Goal: Find specific fact

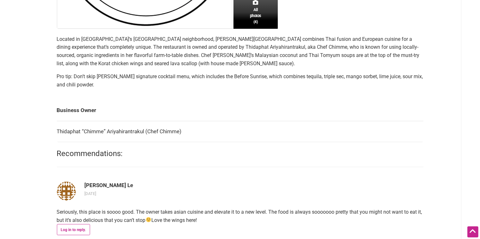
scroll to position [221, 0]
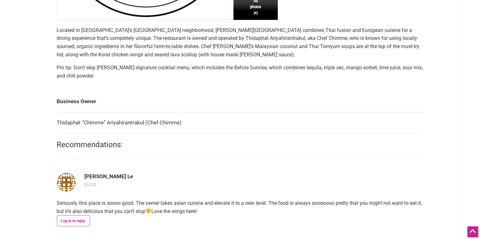
click at [71, 123] on td "Thidaphat “Chimme” Ariyahirantrakul (Chef Chimme)" at bounding box center [240, 122] width 367 height 21
copy td "Thidaphat"
click at [94, 122] on td "Thidaphat “Chimme” Ariyahirantrakul (Chef Chimme)" at bounding box center [240, 122] width 367 height 21
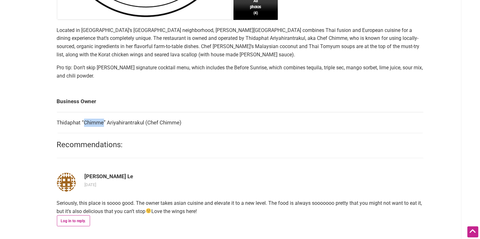
copy td "Chimme"
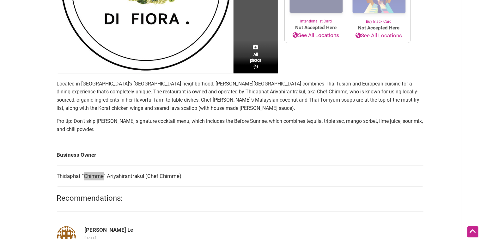
scroll to position [190, 0]
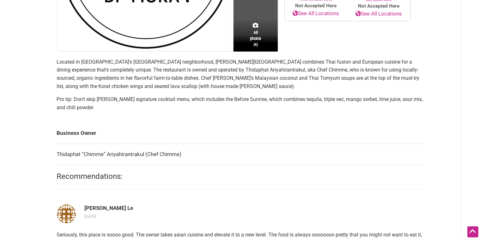
click at [68, 155] on td "Thidaphat “Chimme” Ariyahirantrakul (Chef Chimme)" at bounding box center [240, 153] width 367 height 21
copy td "Thidaphat “Chimme”"
click at [123, 155] on td "Thidaphat “Chimme” Ariyahirantrakul (Chef Chimme)" at bounding box center [240, 153] width 367 height 21
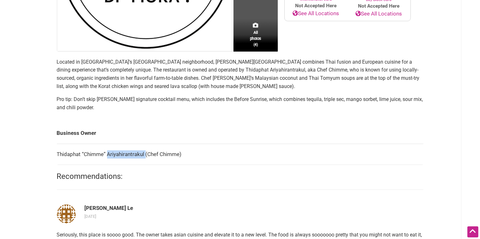
copy td "Ariyahirantrakul"
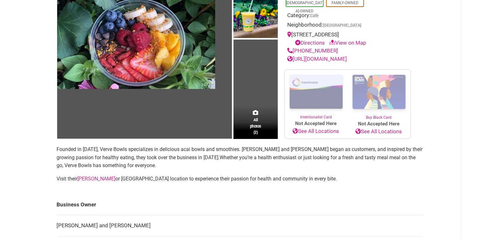
scroll to position [126, 0]
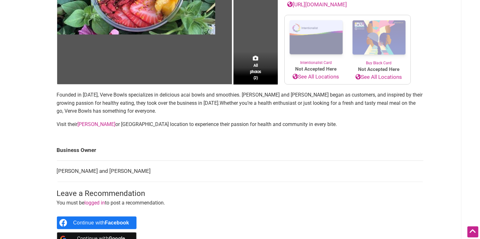
click at [65, 178] on td "[PERSON_NAME] and [PERSON_NAME]" at bounding box center [240, 171] width 367 height 21
click at [65, 177] on td "[PERSON_NAME] and [PERSON_NAME]" at bounding box center [240, 171] width 367 height 21
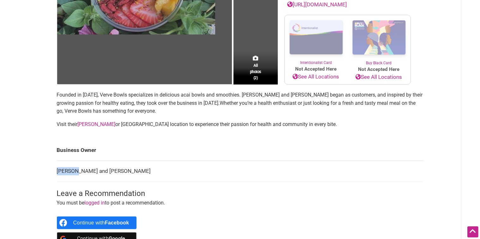
copy td "[DEMOGRAPHIC_DATA]"
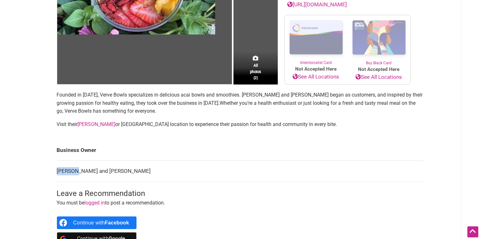
copy td "[DEMOGRAPHIC_DATA]"
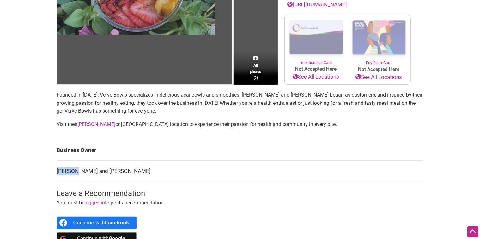
copy td "[DEMOGRAPHIC_DATA]"
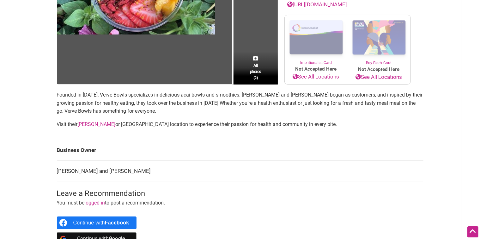
click at [96, 178] on td "[PERSON_NAME] and [PERSON_NAME]" at bounding box center [240, 171] width 367 height 21
copy td "[PERSON_NAME]"
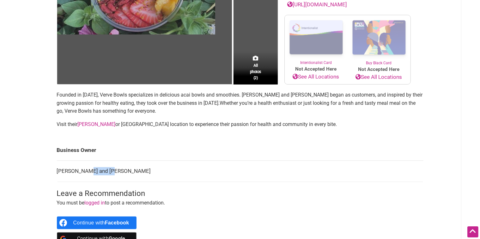
copy td "[PERSON_NAME]"
